Goal: Information Seeking & Learning: Check status

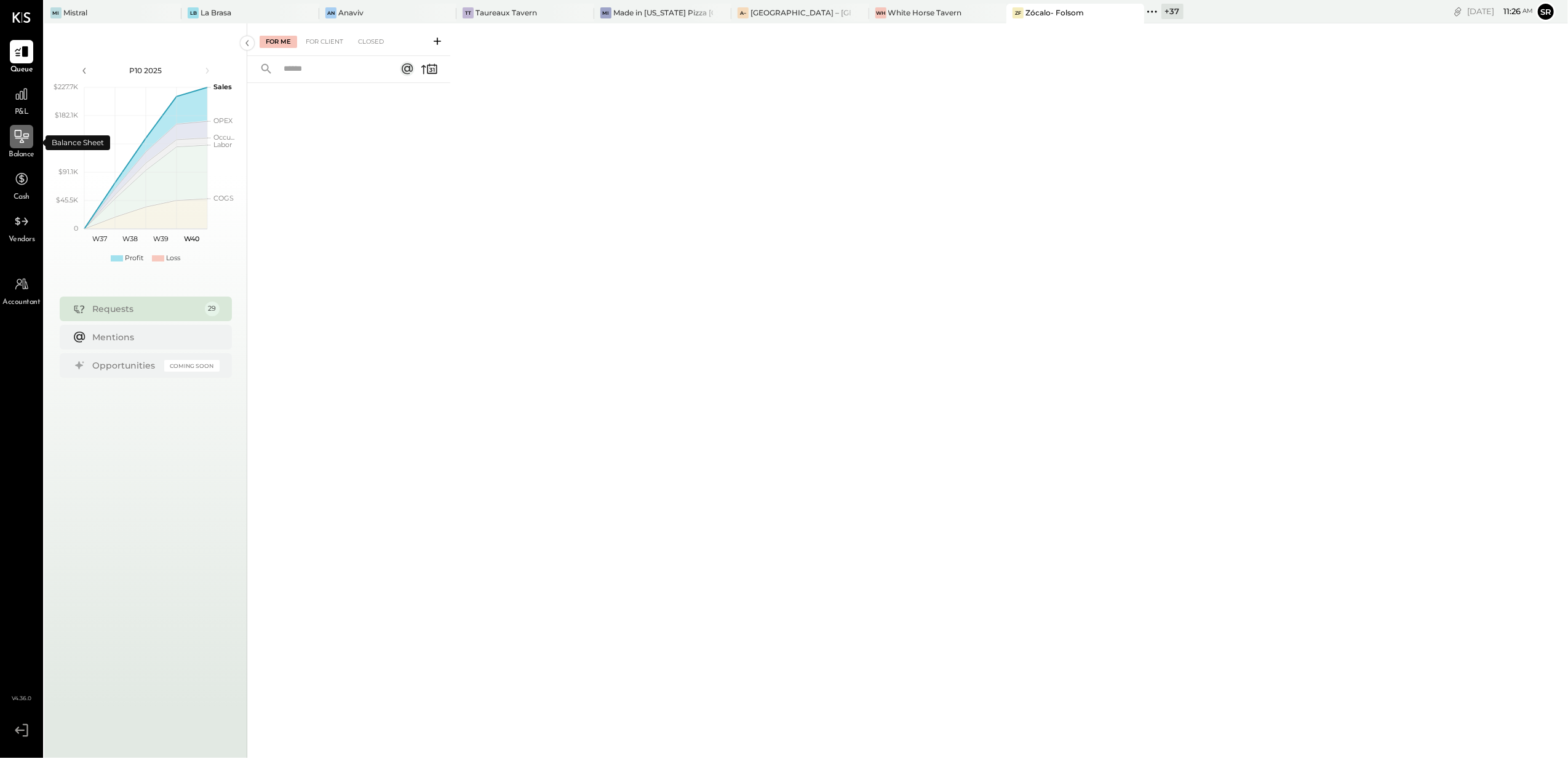
click at [22, 146] on div at bounding box center [21, 137] width 23 height 23
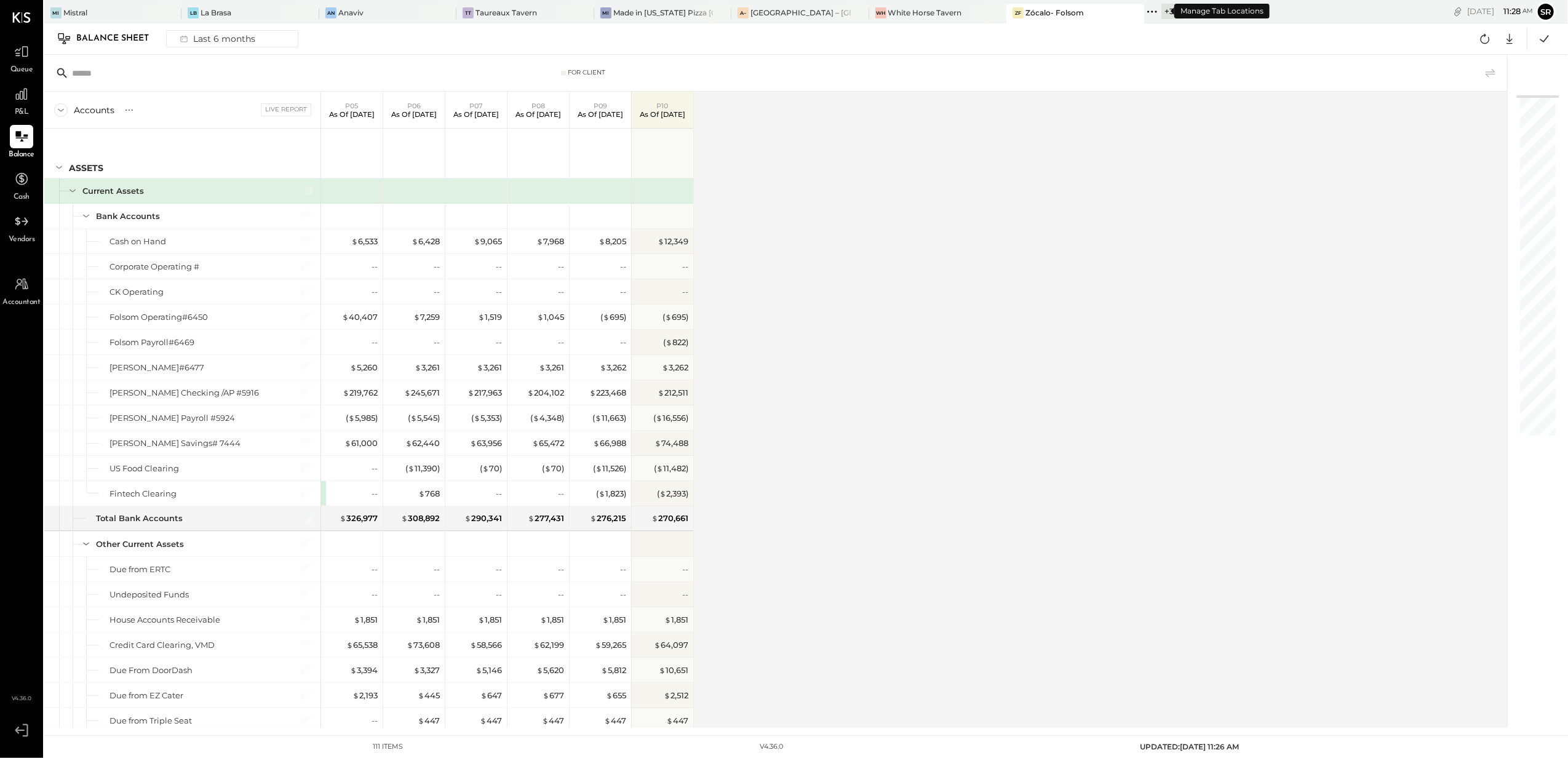
click at [1144, 8] on icon at bounding box center [1152, 12] width 16 height 16
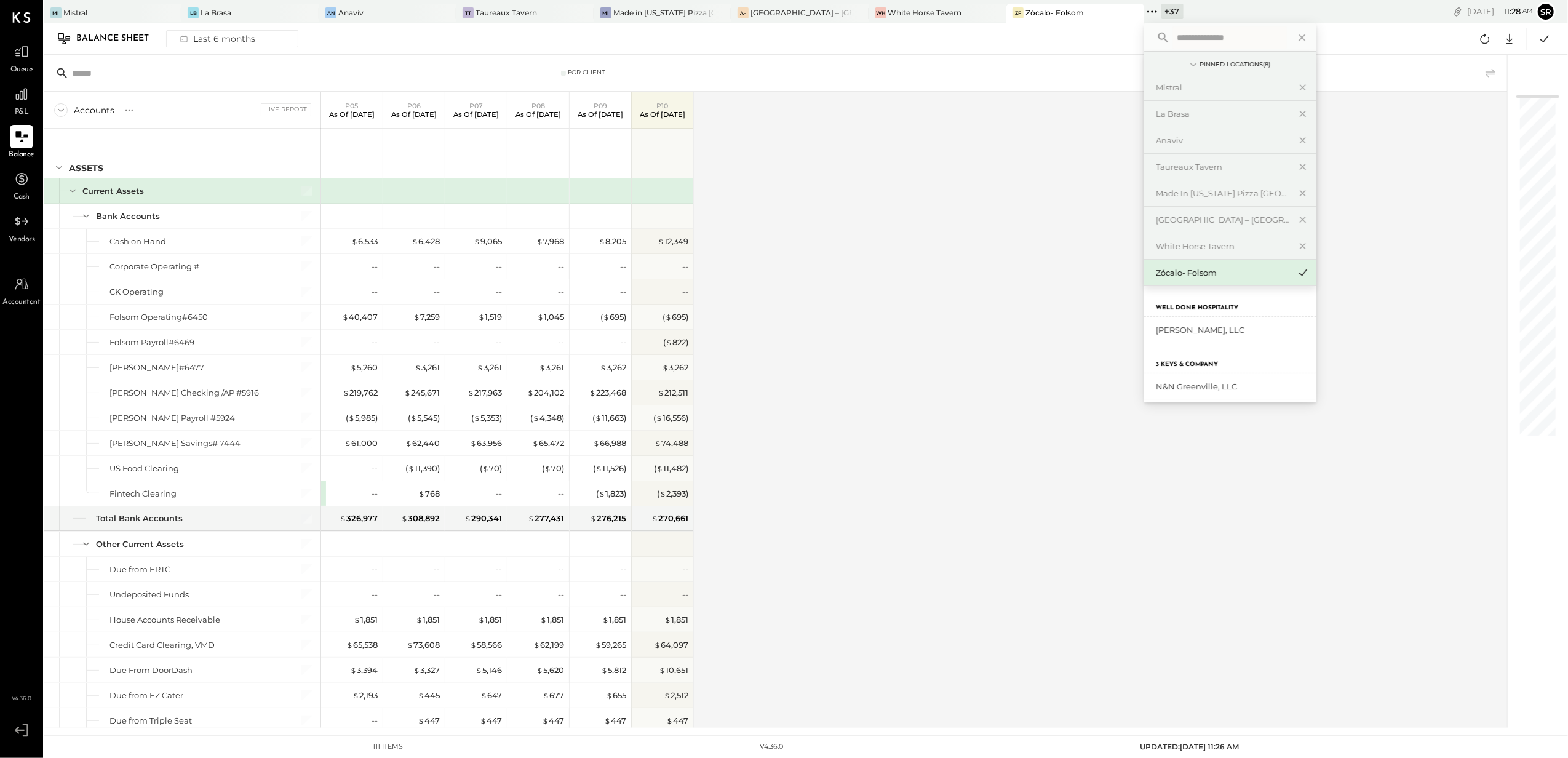
click at [1193, 37] on input "text" at bounding box center [1229, 37] width 114 height 22
type input "****"
click at [1192, 332] on div "[PERSON_NAME], LLC" at bounding box center [1223, 330] width 133 height 12
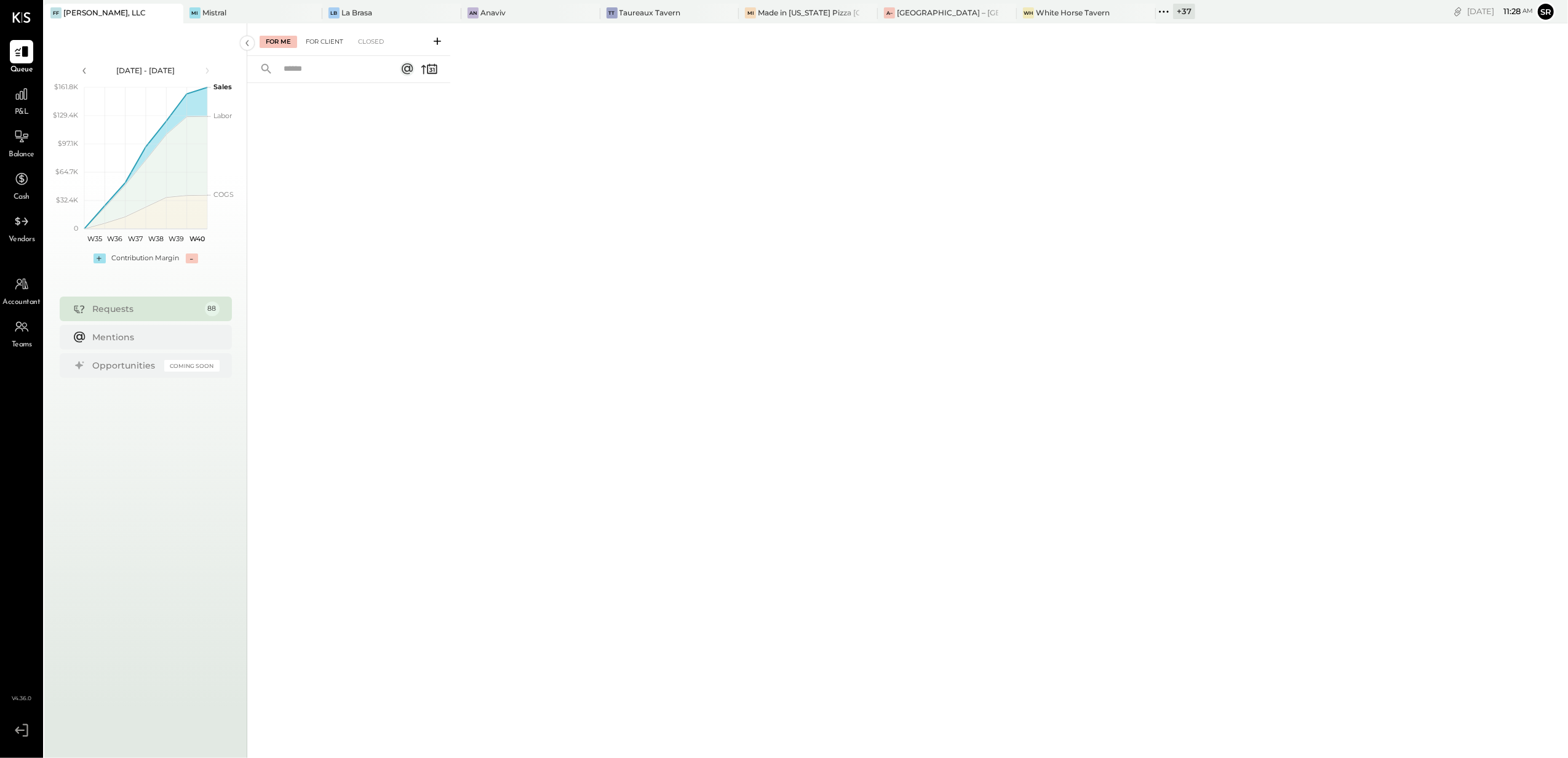
click at [331, 37] on div "For Client" at bounding box center [324, 42] width 50 height 13
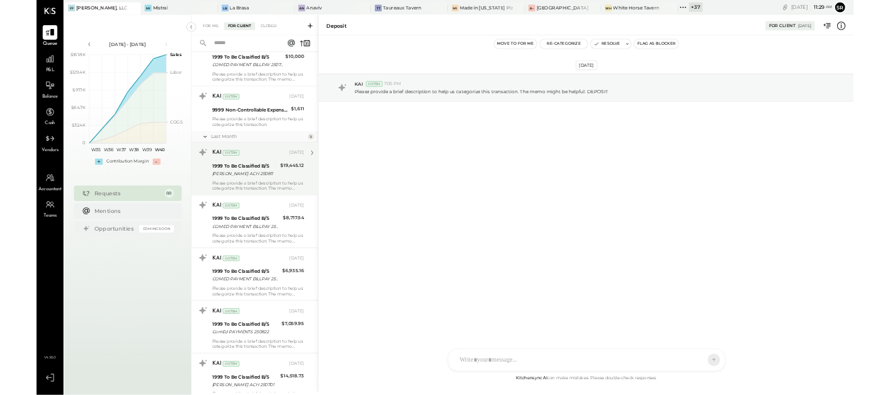
scroll to position [7014, 0]
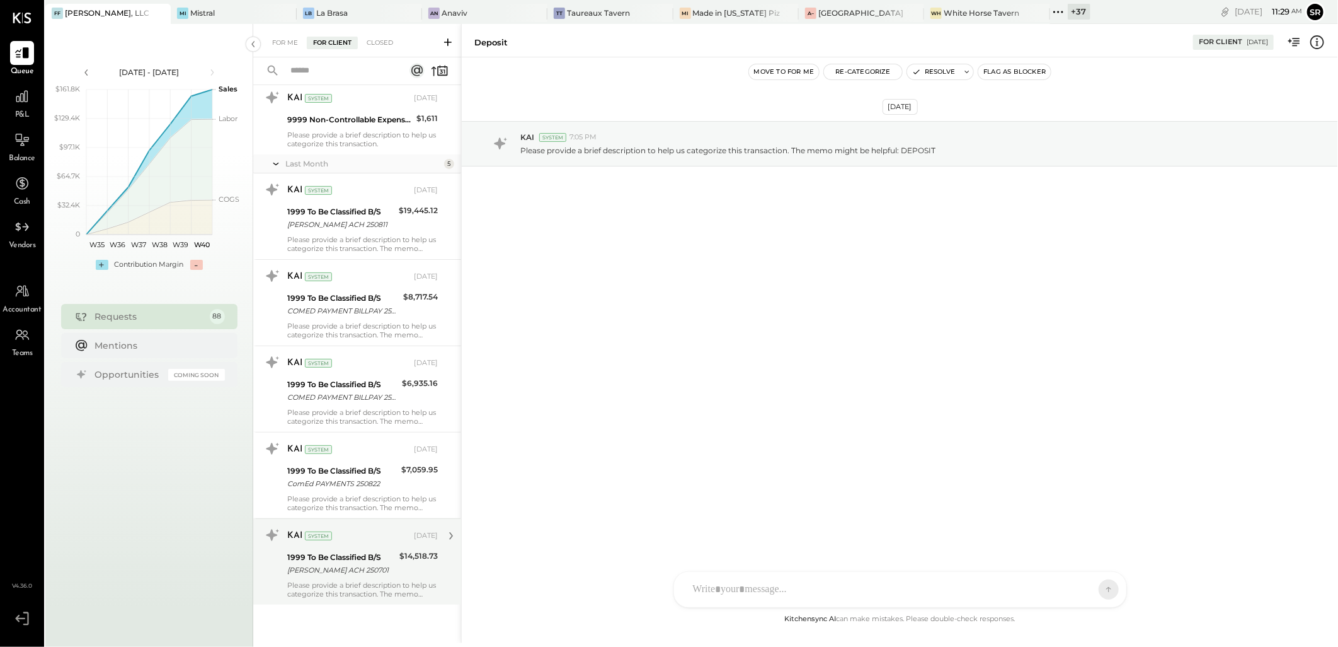
click at [336, 578] on div "KAI System [DATE] 1999 To Be Classified B/S [PERSON_NAME] ACH 250701 $14,518.73…" at bounding box center [362, 561] width 151 height 73
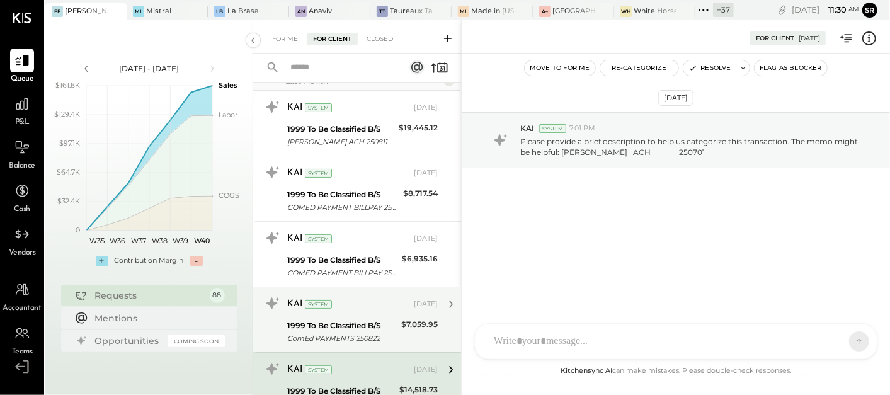
scroll to position [5433, 0]
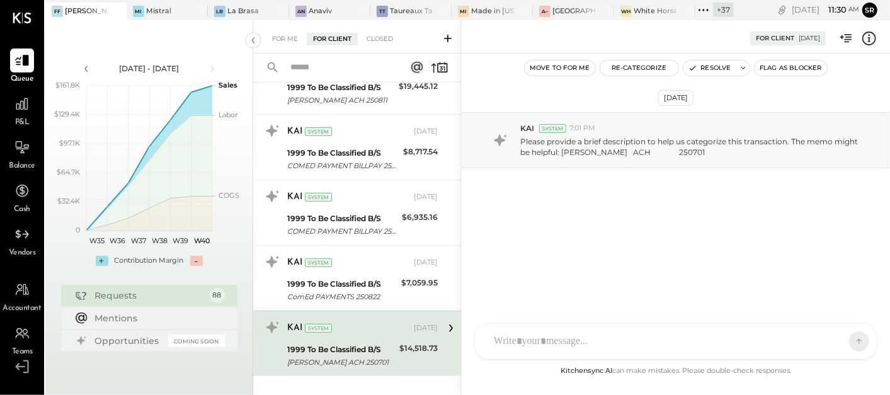
click at [377, 343] on div "1999 To Be Classified B/S" at bounding box center [341, 349] width 108 height 13
